Goal: Complete application form

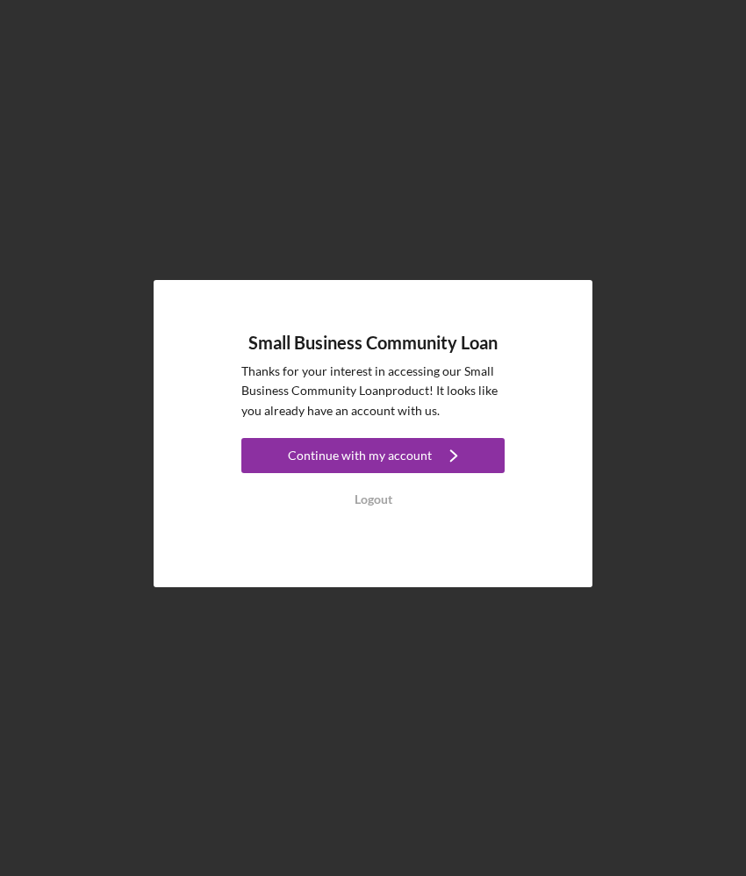
click at [470, 455] on button "Continue with my account Icon/Navigate" at bounding box center [372, 455] width 263 height 35
